Goal: Communication & Community: Ask a question

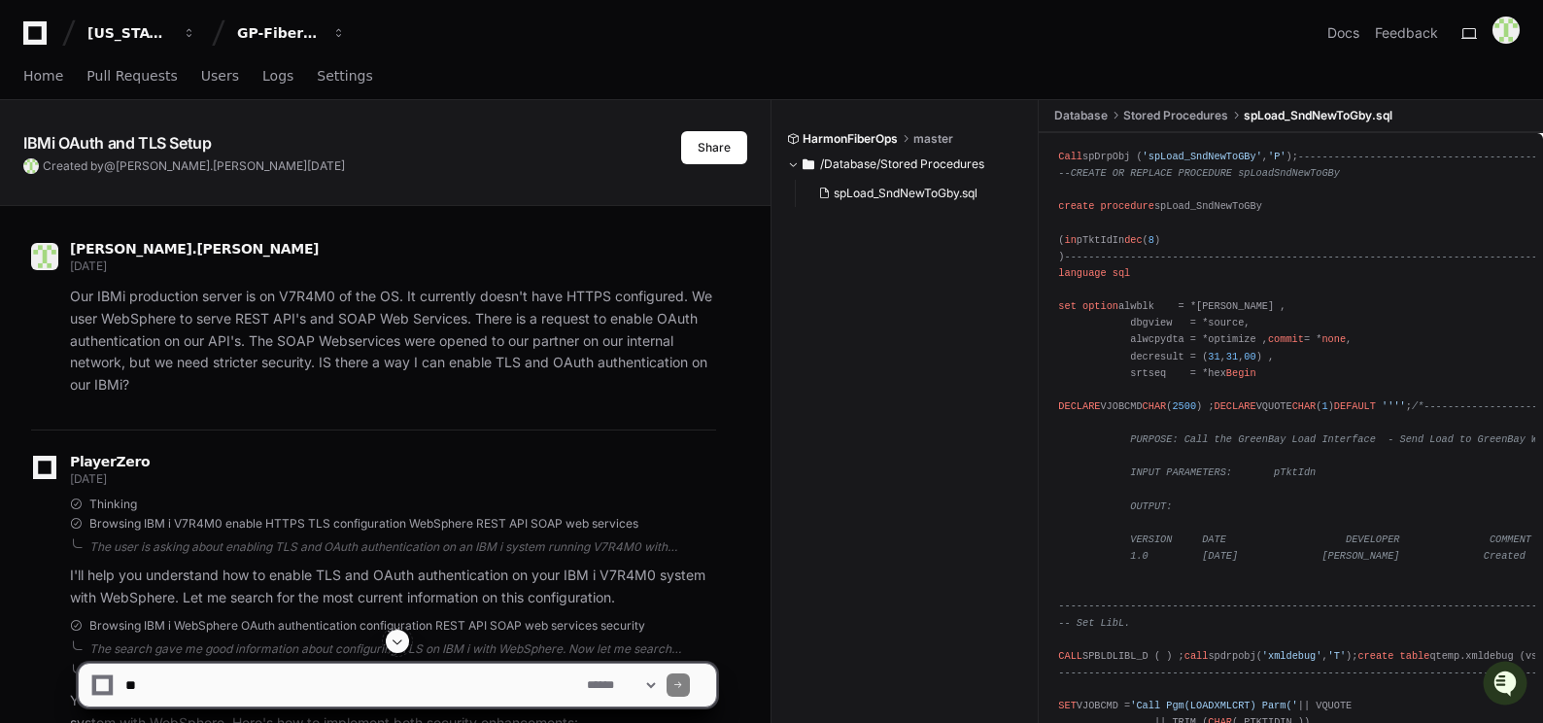
click at [401, 642] on span at bounding box center [398, 642] width 16 height 16
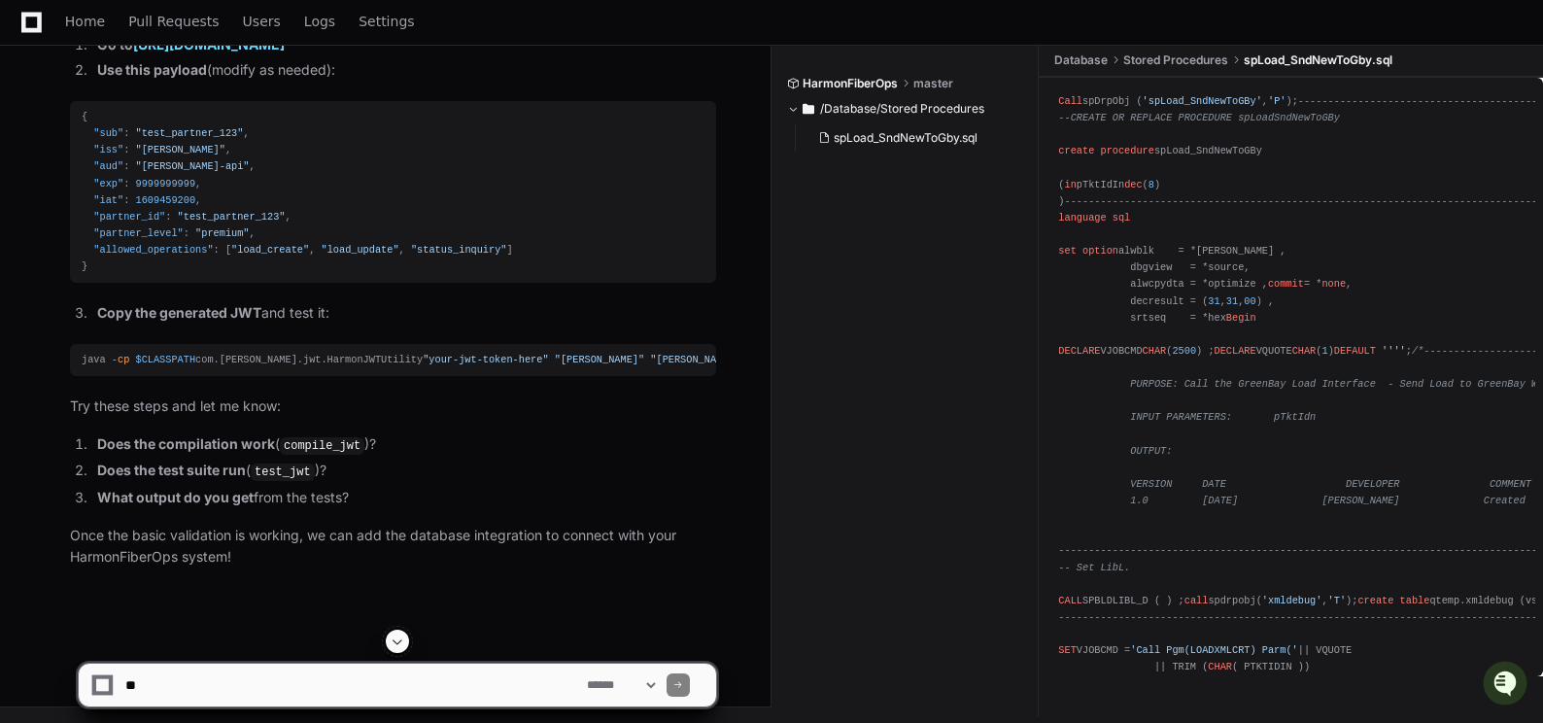
scroll to position [78331, 0]
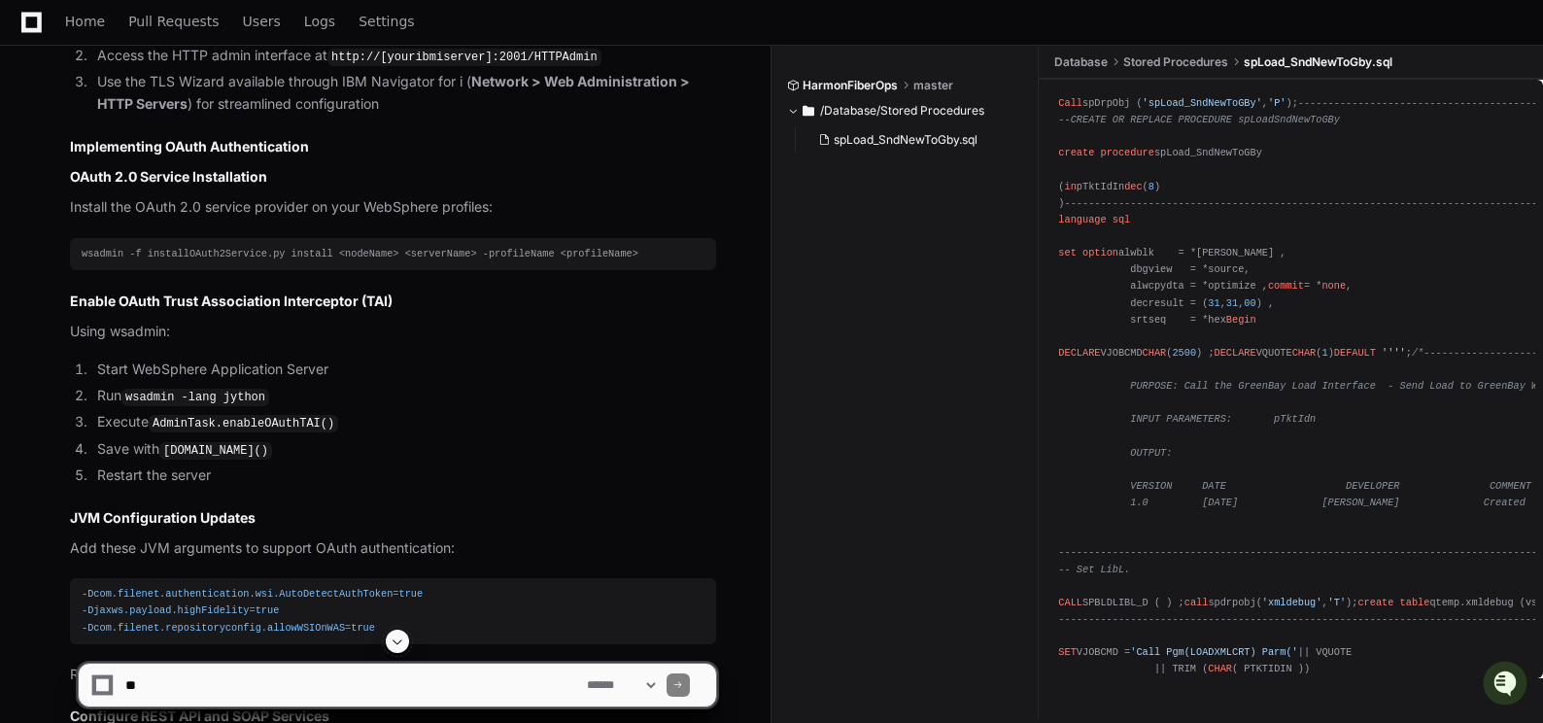
scroll to position [1069, 0]
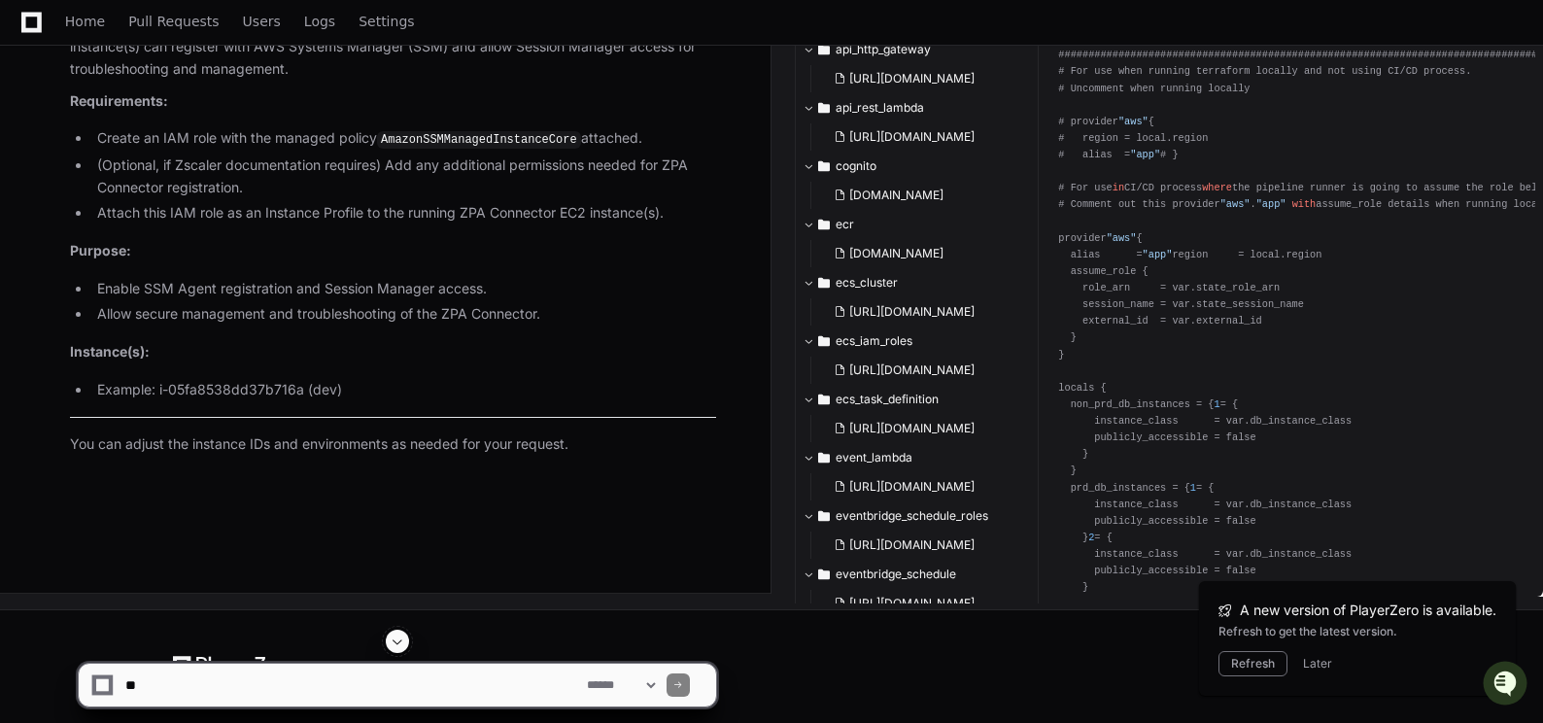
scroll to position [184617, 0]
click at [154, 674] on textarea at bounding box center [352, 685] width 462 height 43
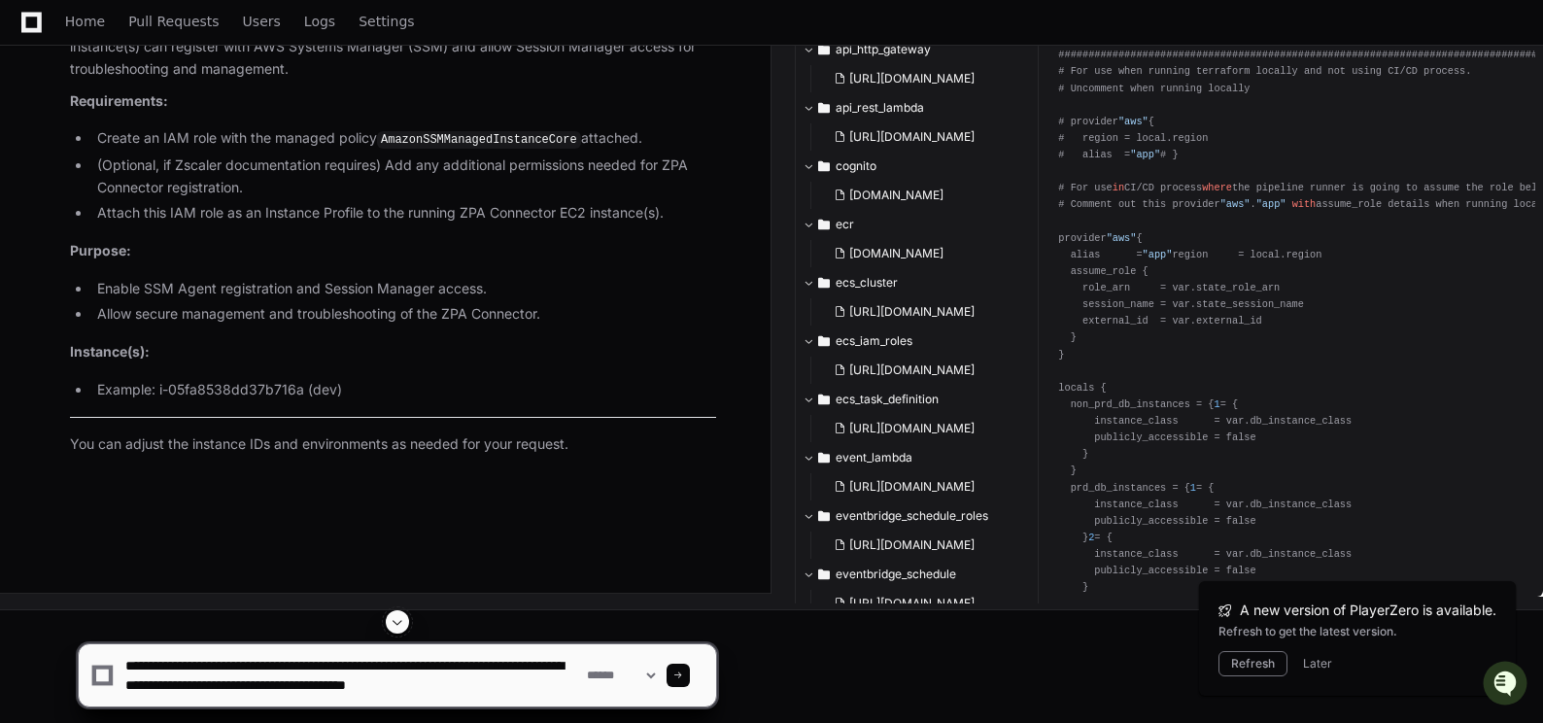
scroll to position [6, 0]
type textarea "**********"
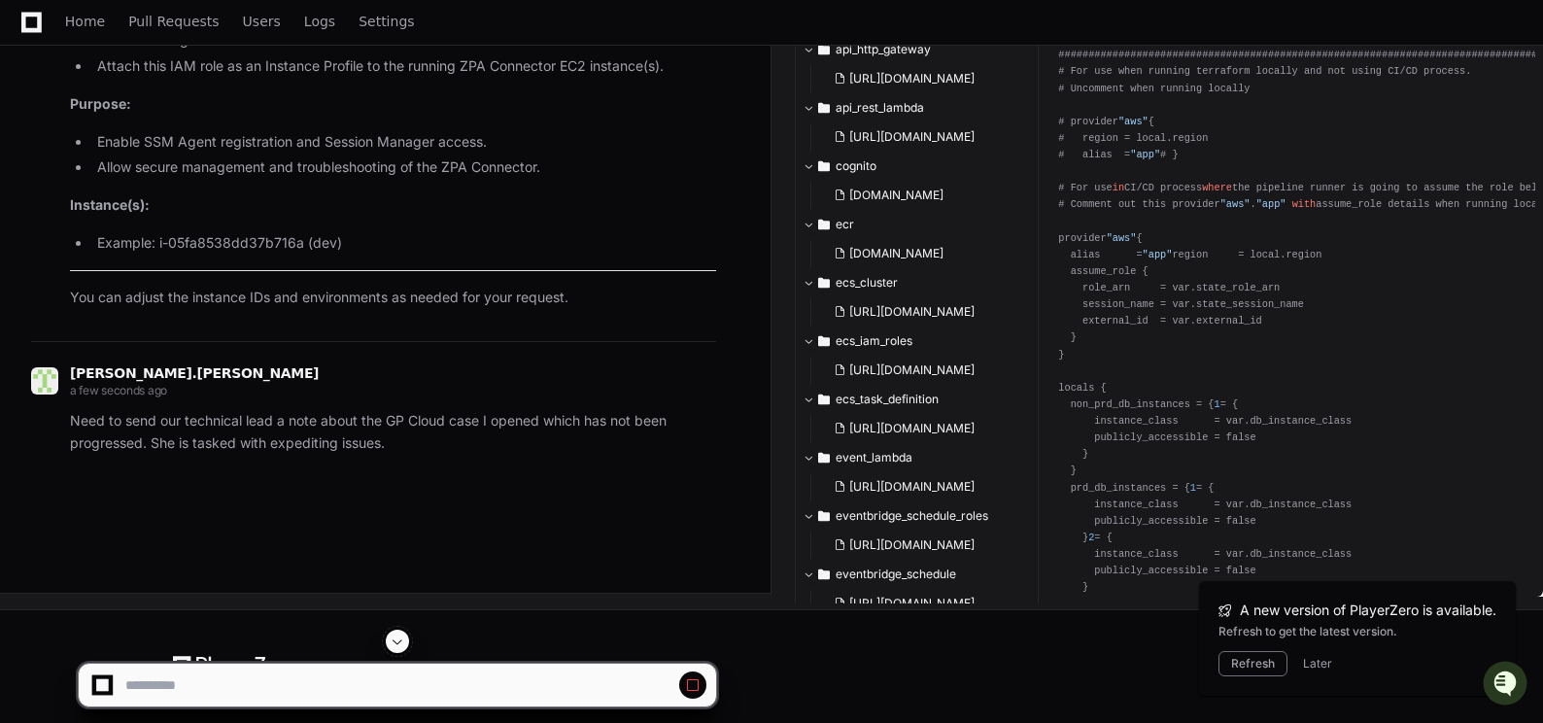
scroll to position [183072, 0]
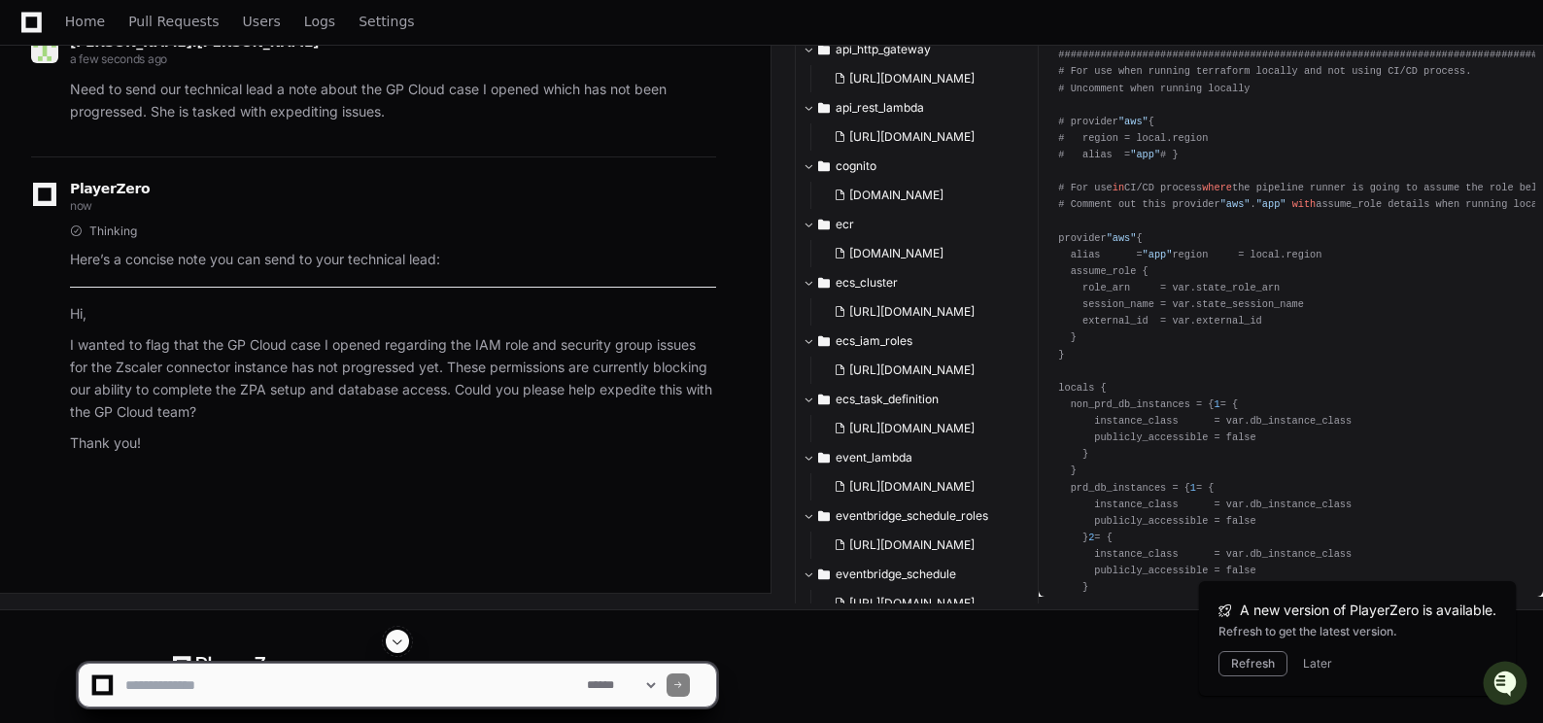
click at [403, 642] on span at bounding box center [398, 642] width 16 height 16
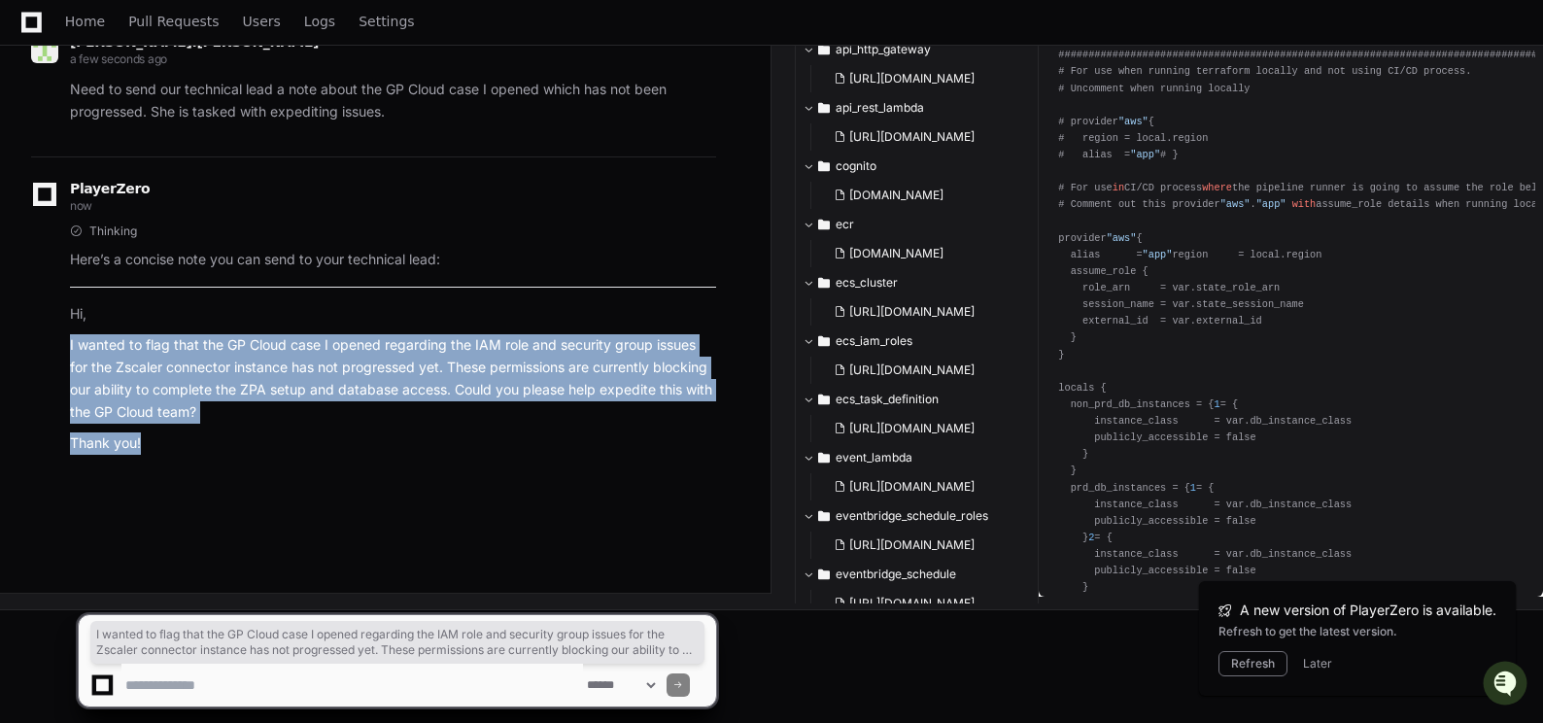
drag, startPoint x: 71, startPoint y: 346, endPoint x: 150, endPoint y: 429, distance: 114.1
click at [150, 429] on article "Here’s a concise note you can send to your technical lead: Hi , I wanted to fla…" at bounding box center [393, 352] width 646 height 206
copy article "I wanted to flag that the GP Cloud case I opened regarding the IAM role and sec…"
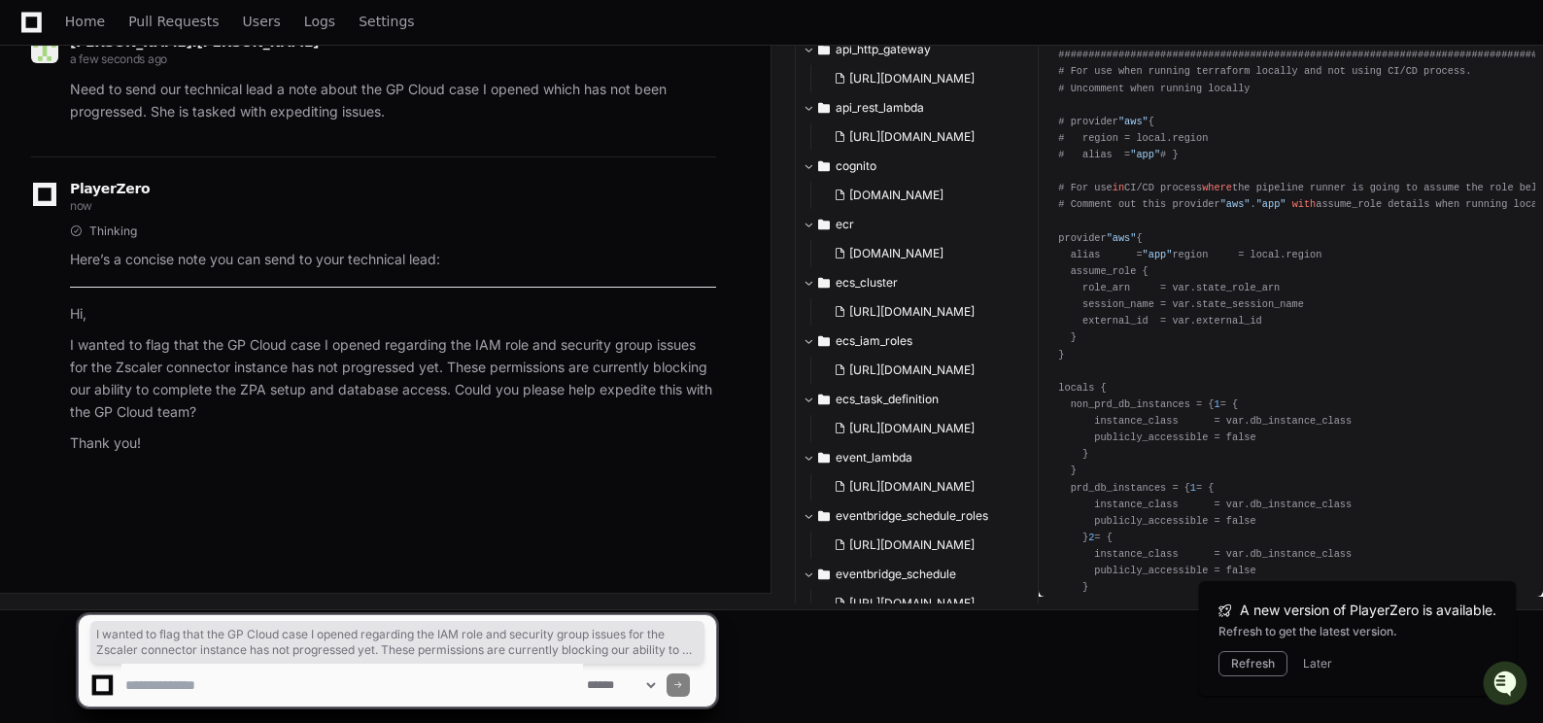
click at [219, 687] on textarea at bounding box center [352, 685] width 462 height 43
type textarea "**********"
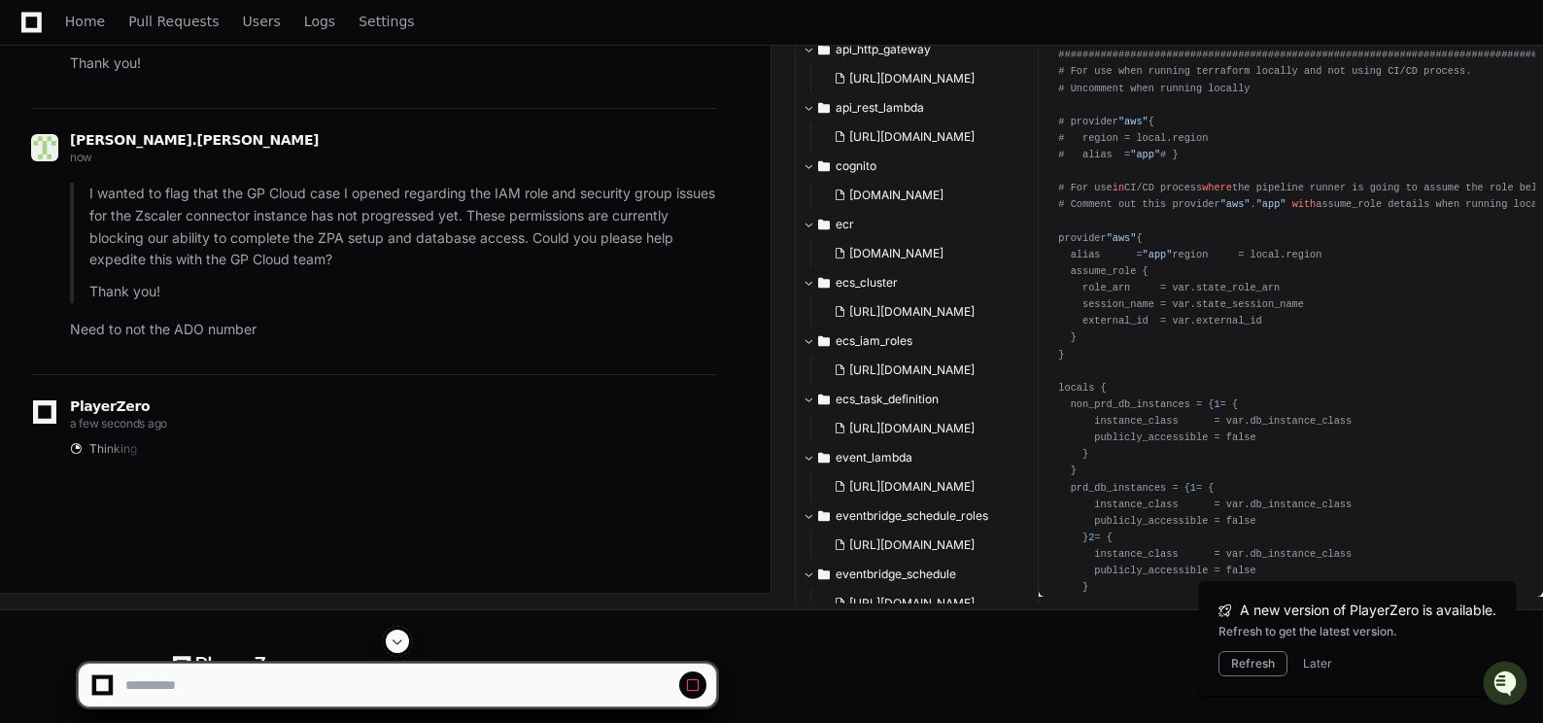
scroll to position [183564, 0]
click at [398, 642] on span at bounding box center [398, 642] width 16 height 16
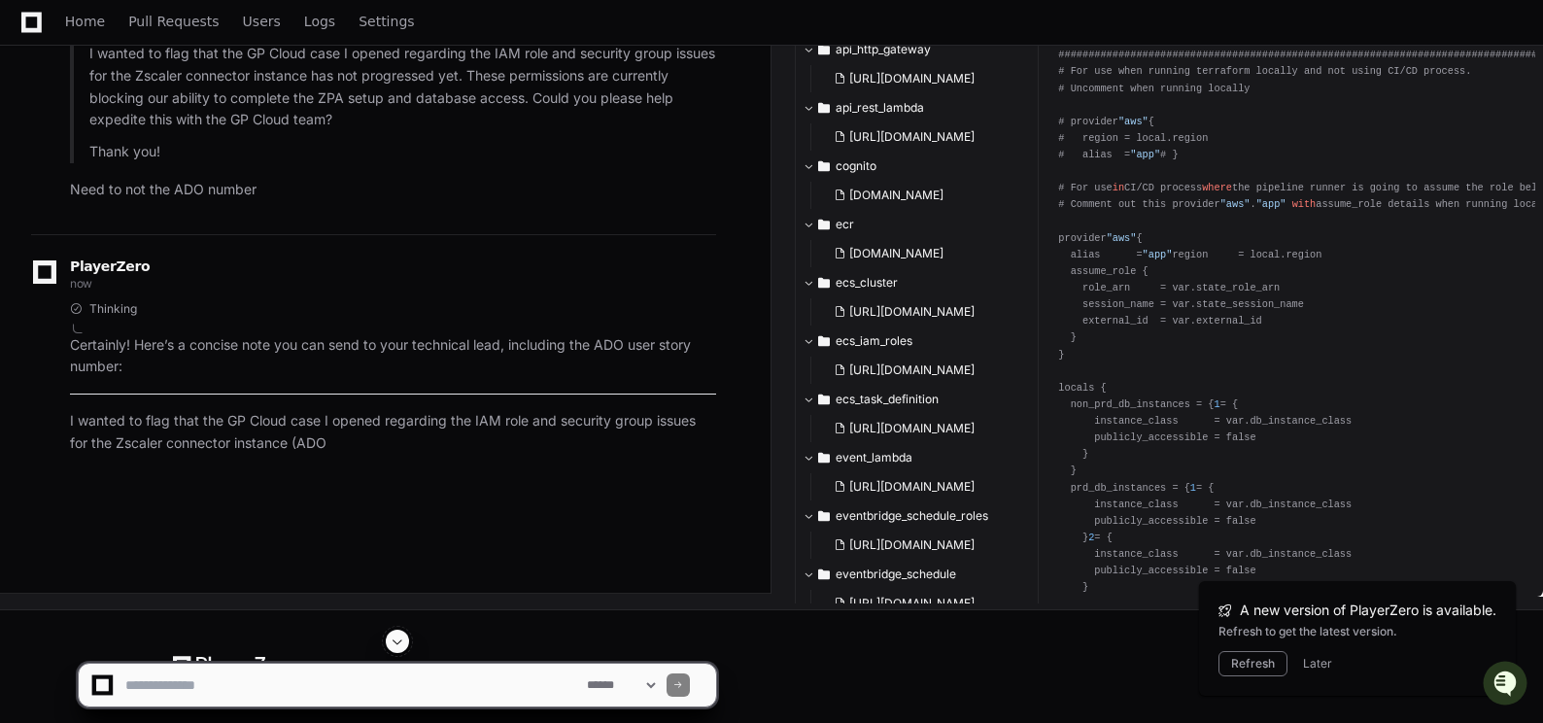
scroll to position [184699, 0]
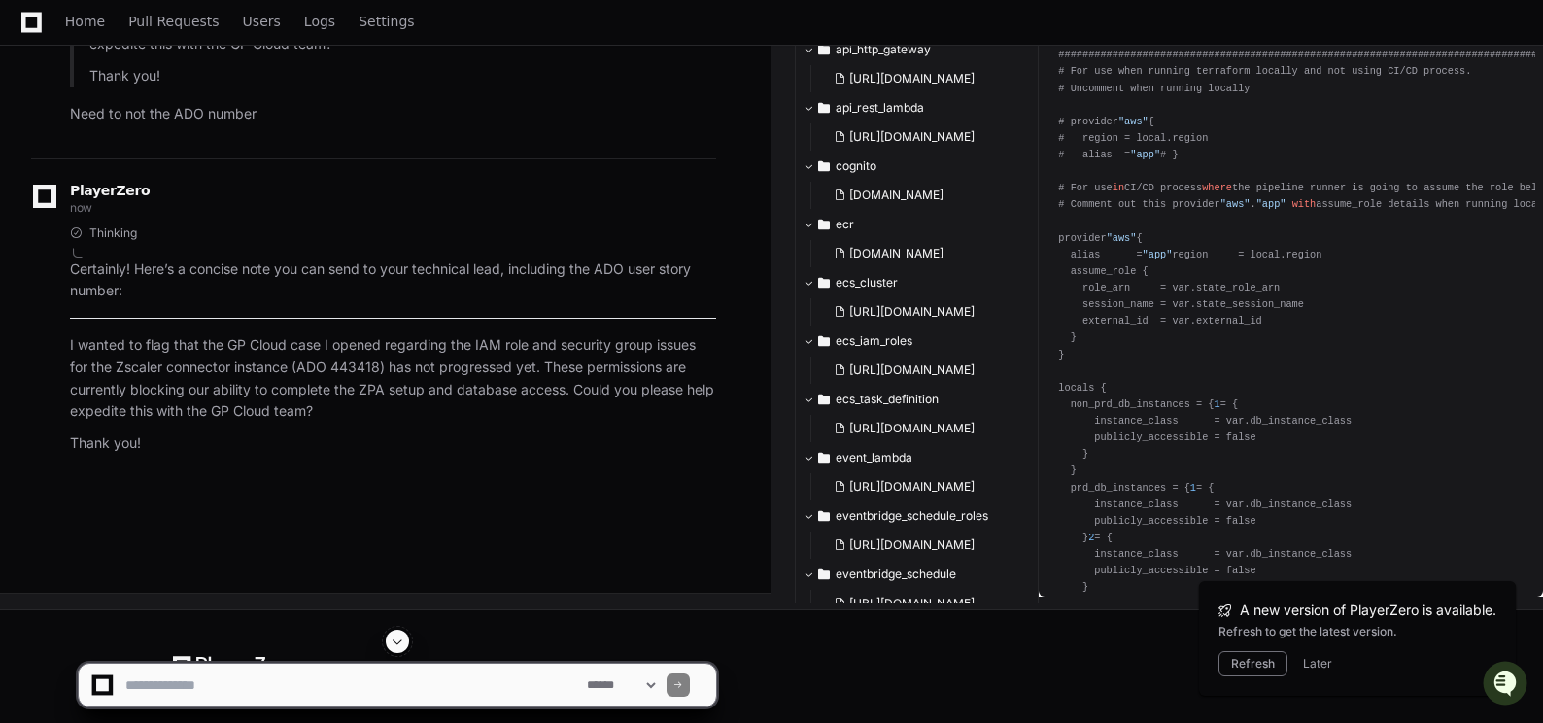
click at [398, 639] on span at bounding box center [398, 642] width 16 height 16
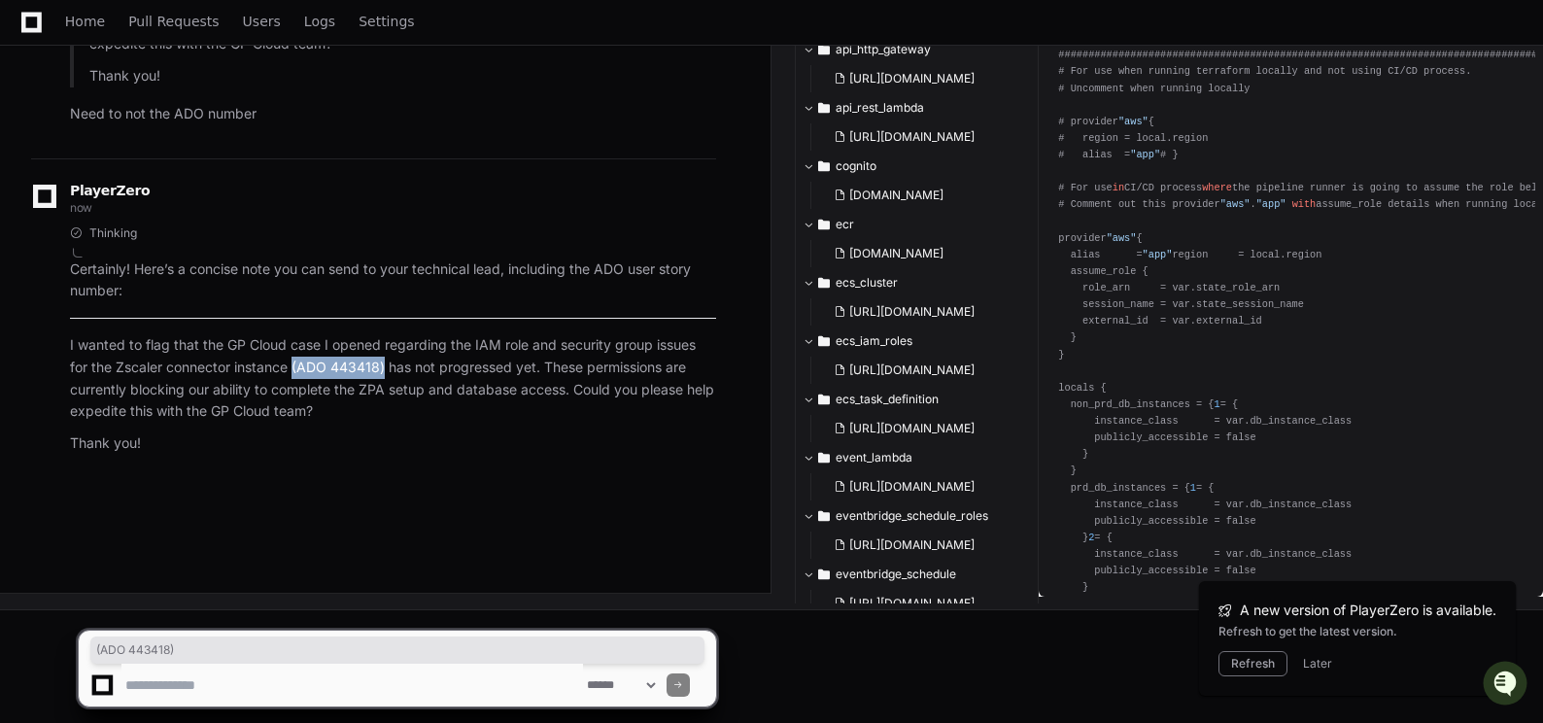
drag, startPoint x: 295, startPoint y: 367, endPoint x: 387, endPoint y: 364, distance: 91.4
click at [387, 364] on p "I wanted to flag that the GP Cloud case I opened regarding the IAM role and sec…" at bounding box center [393, 378] width 646 height 88
copy p "(ADO 443418)"
